Goal: Use online tool/utility: Utilize a website feature to perform a specific function

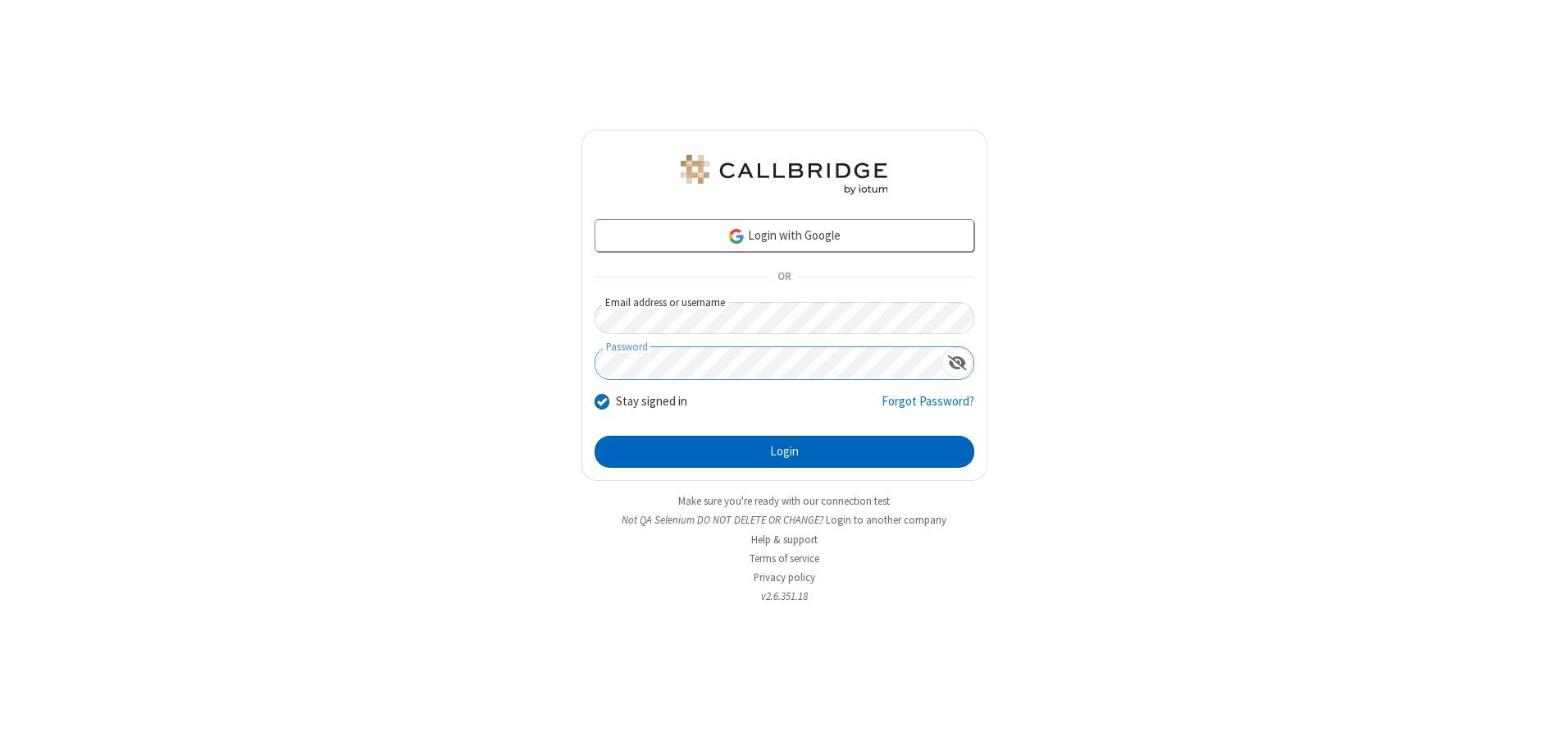
click at [784, 451] on button "Login" at bounding box center [784, 452] width 379 height 33
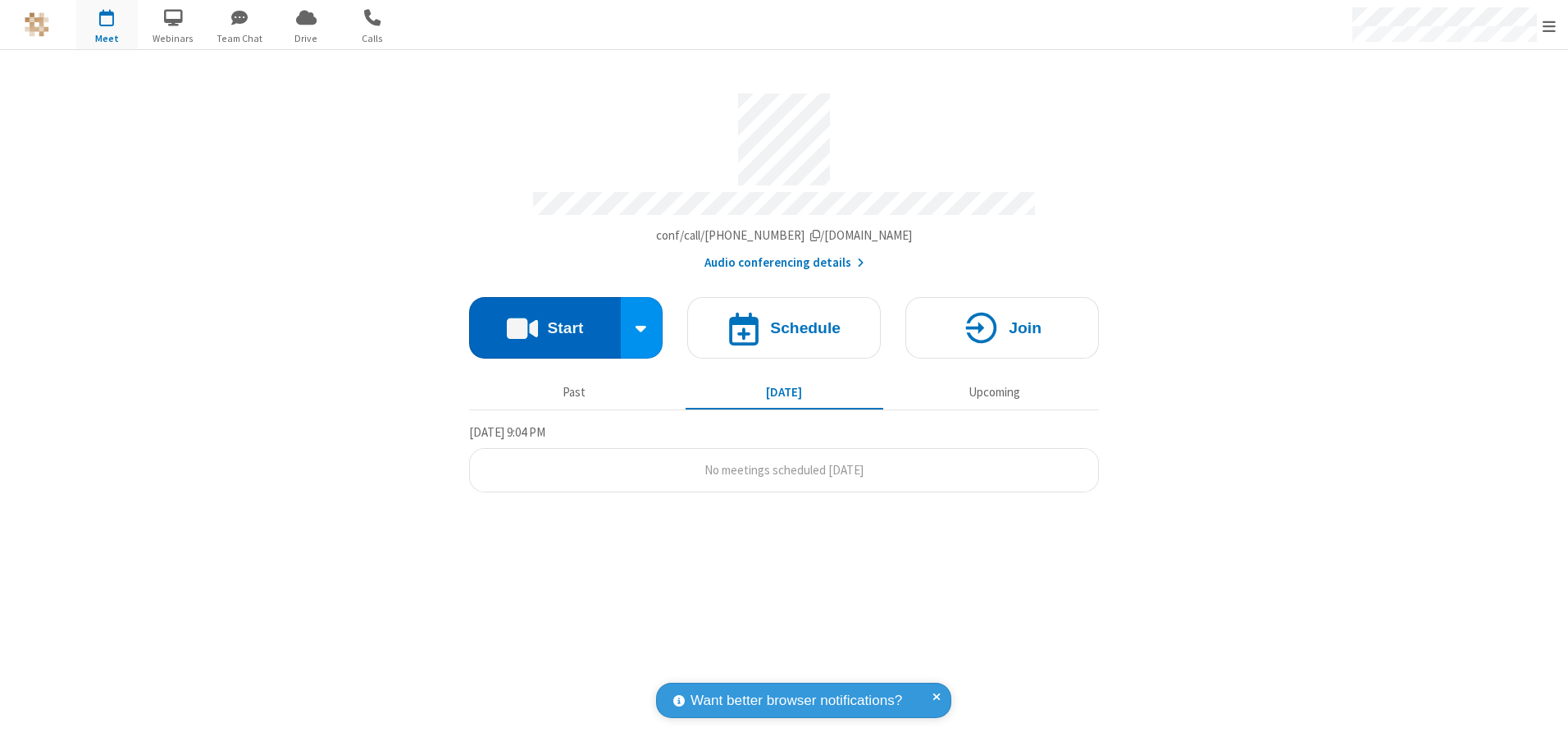
click at [545, 321] on button "Start" at bounding box center [545, 328] width 151 height 62
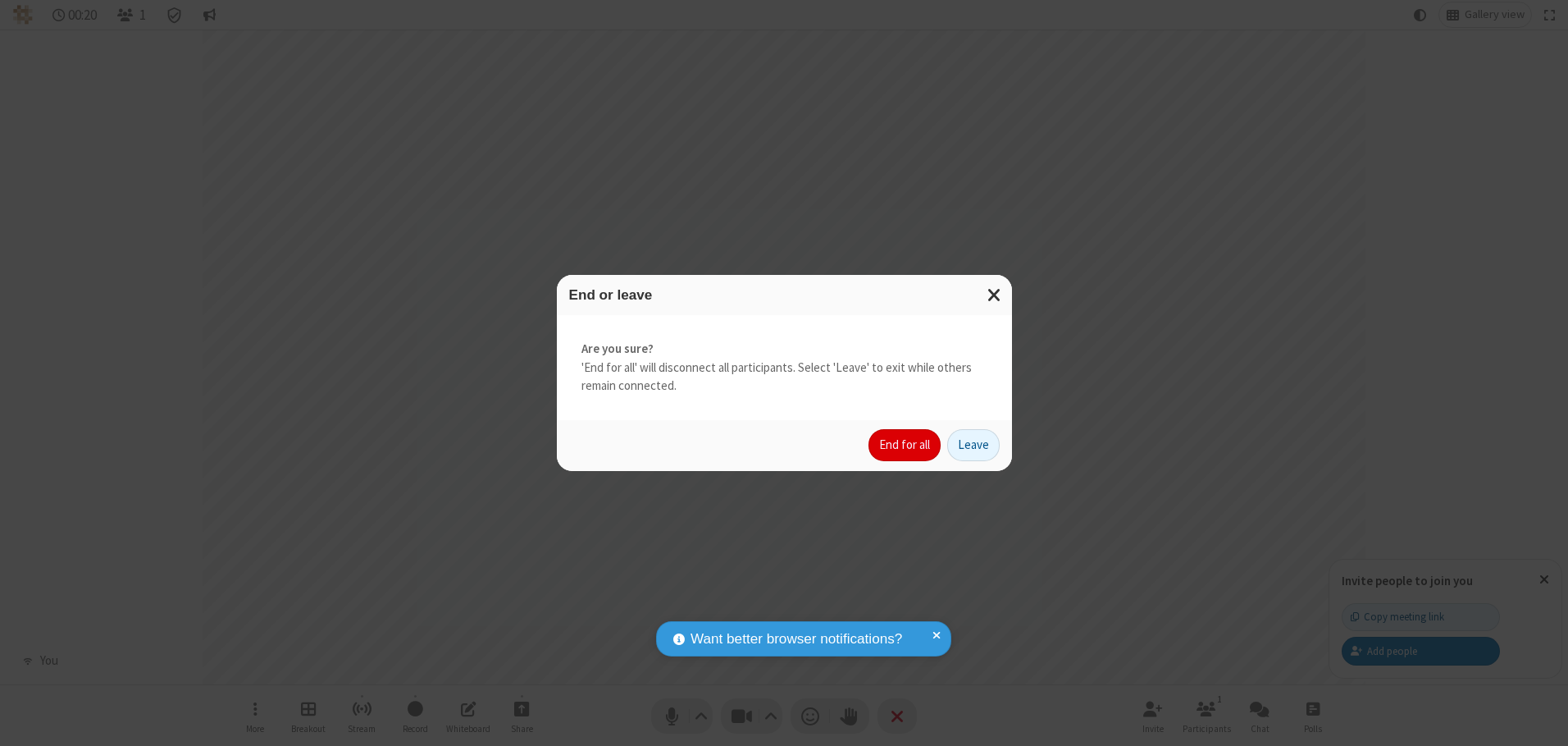
click at [905, 445] on button "End for all" at bounding box center [904, 446] width 72 height 33
